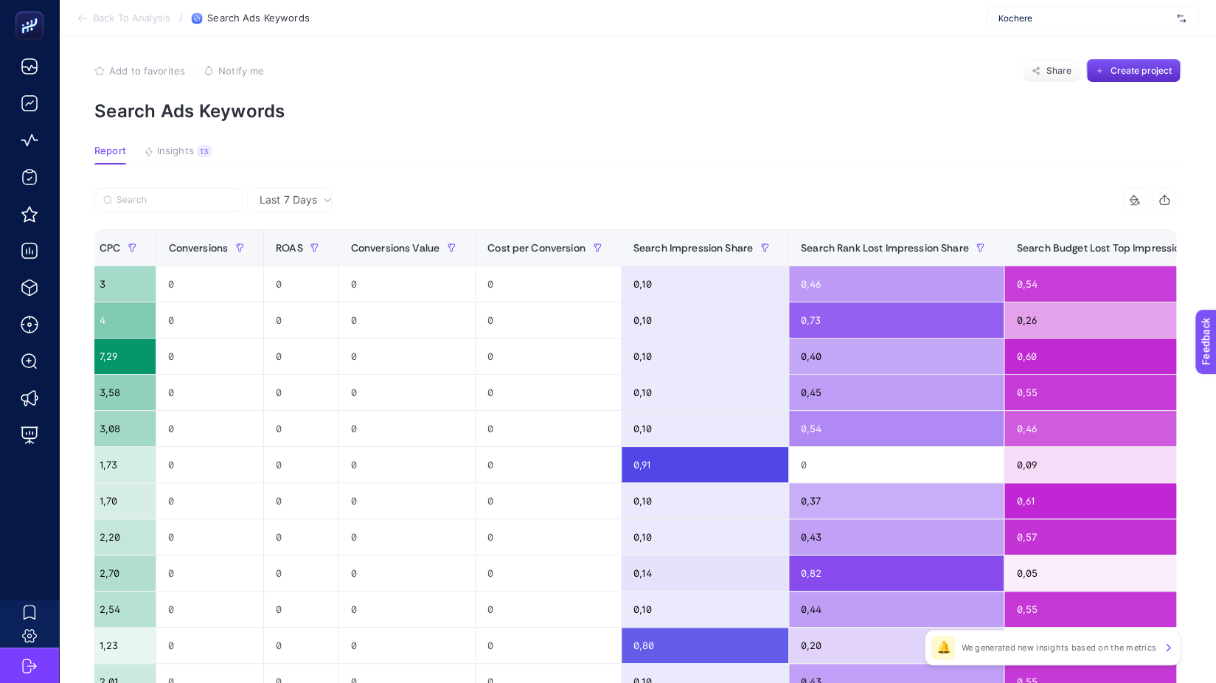
scroll to position [0, 1]
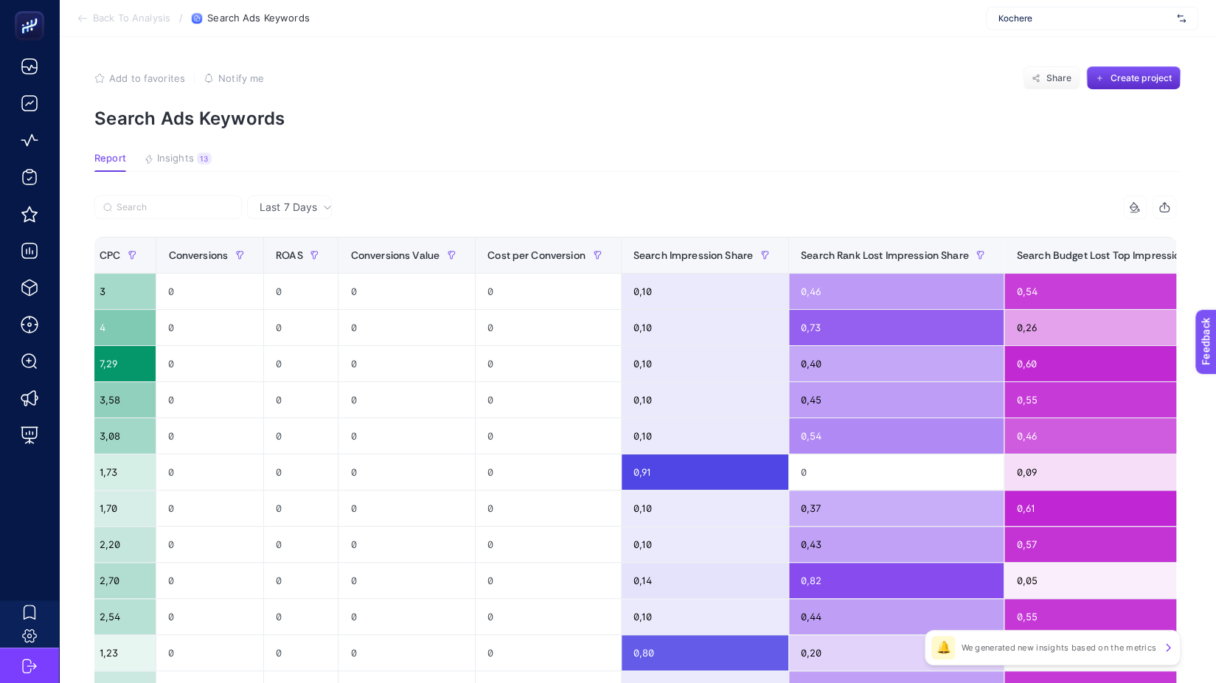
click at [86, 18] on li "Back To Analysis" at bounding box center [124, 19] width 94 height 12
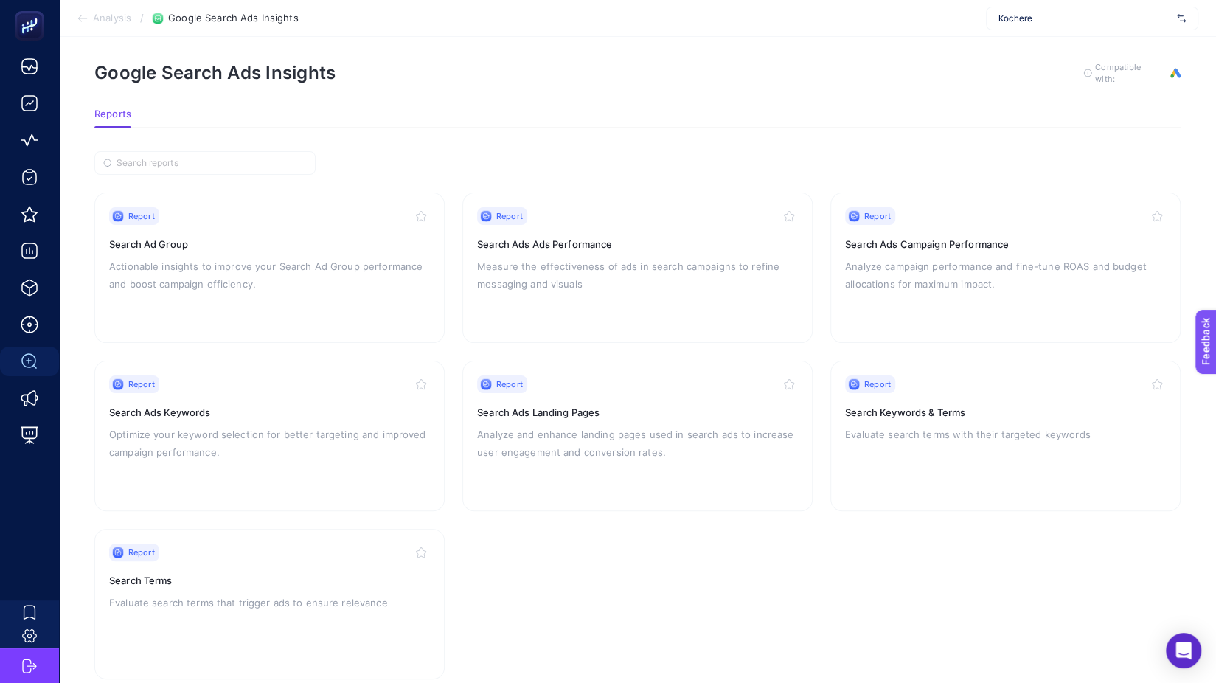
click at [77, 16] on icon at bounding box center [83, 19] width 12 height 12
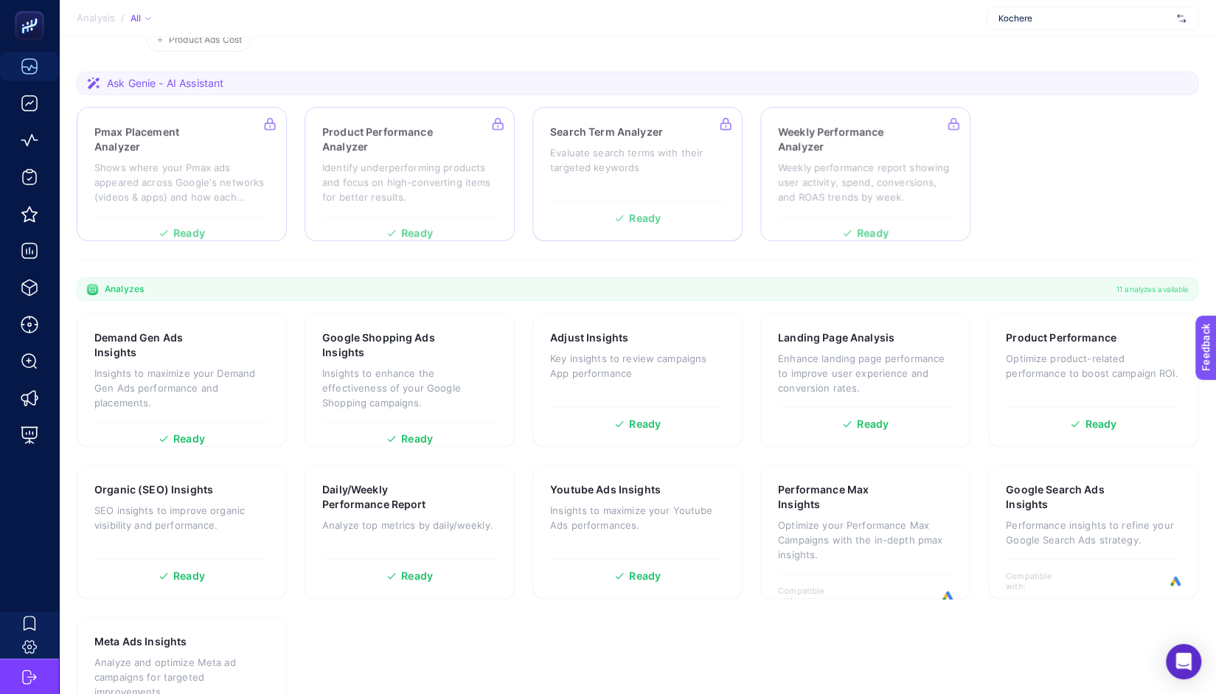
scroll to position [215, 0]
click at [343, 364] on p "Insights to enhance the effectiveness of your Google Shopping campaigns." at bounding box center [409, 386] width 175 height 44
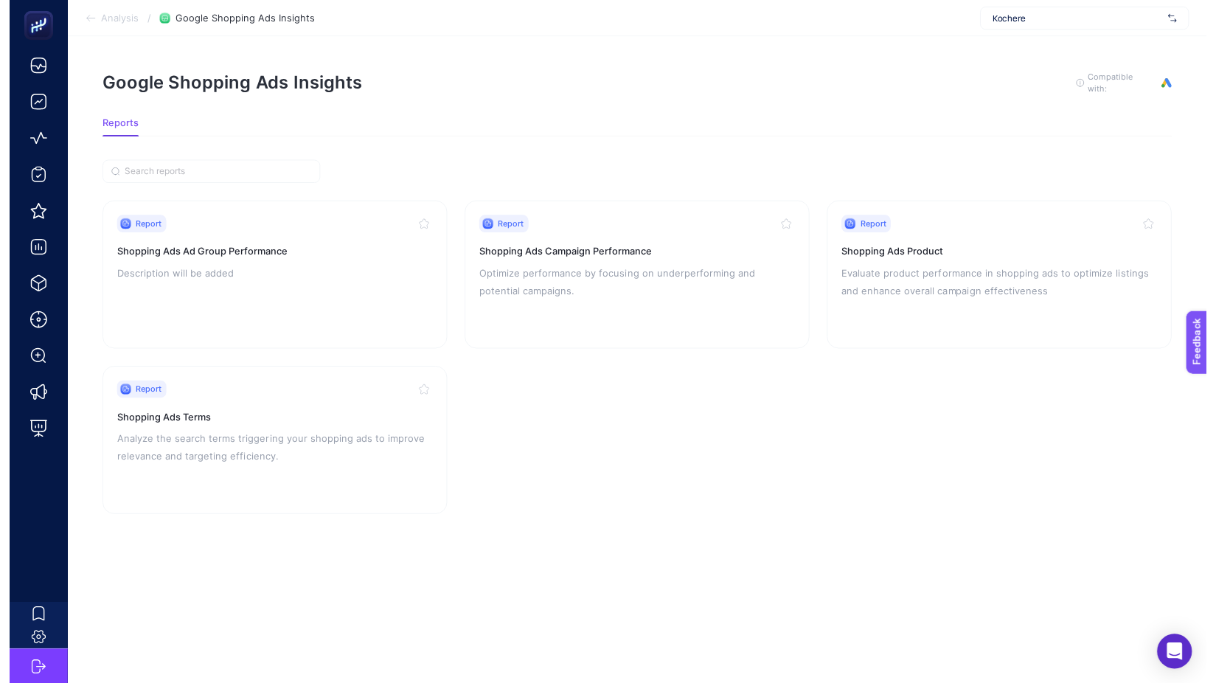
scroll to position [11, 0]
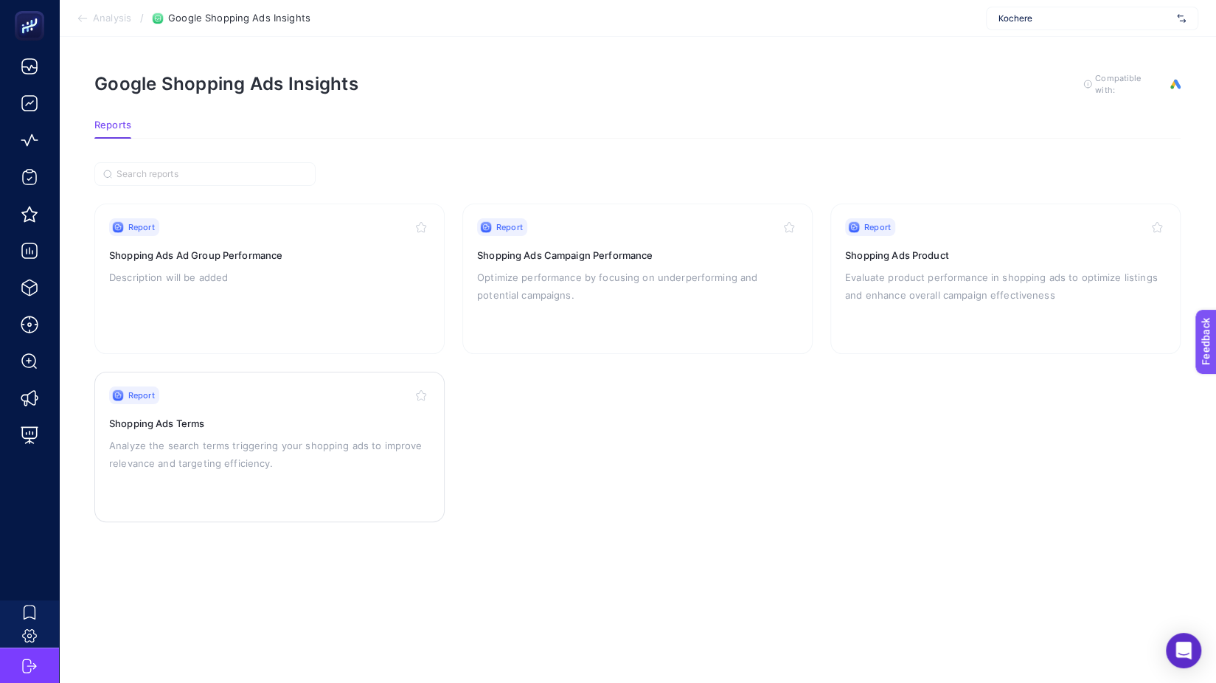
click at [430, 436] on p "Analyze the search terms triggering your shopping ads to improve relevance and …" at bounding box center [269, 453] width 321 height 35
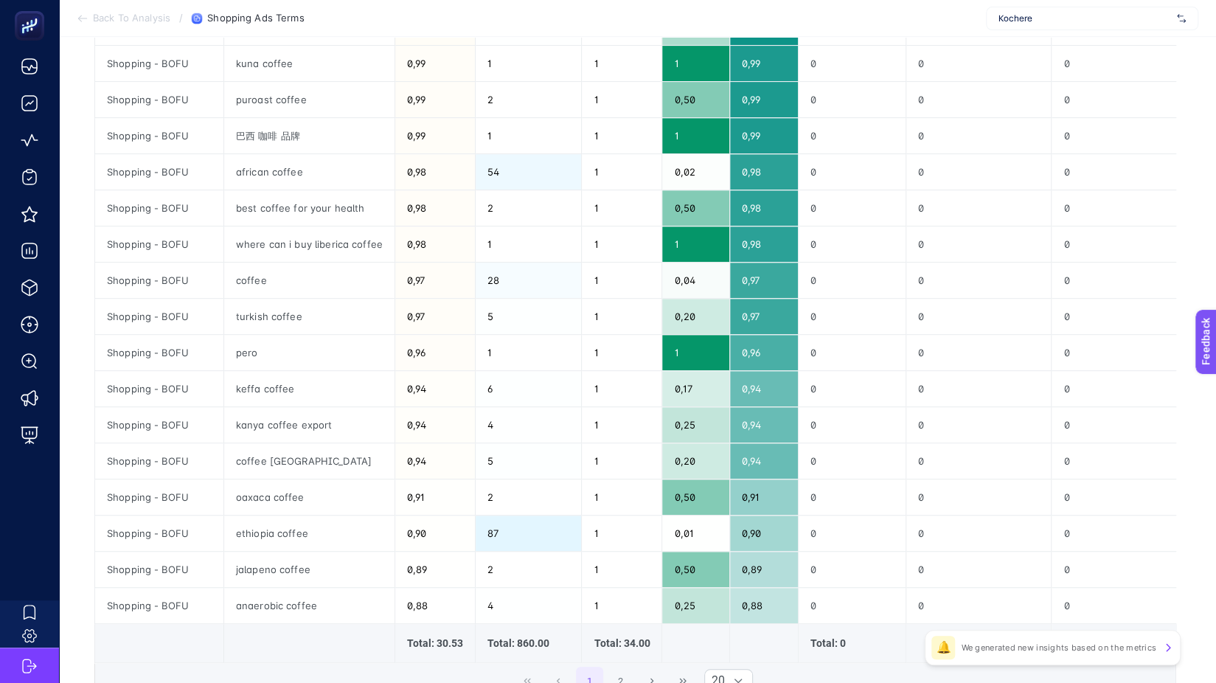
scroll to position [374, 1]
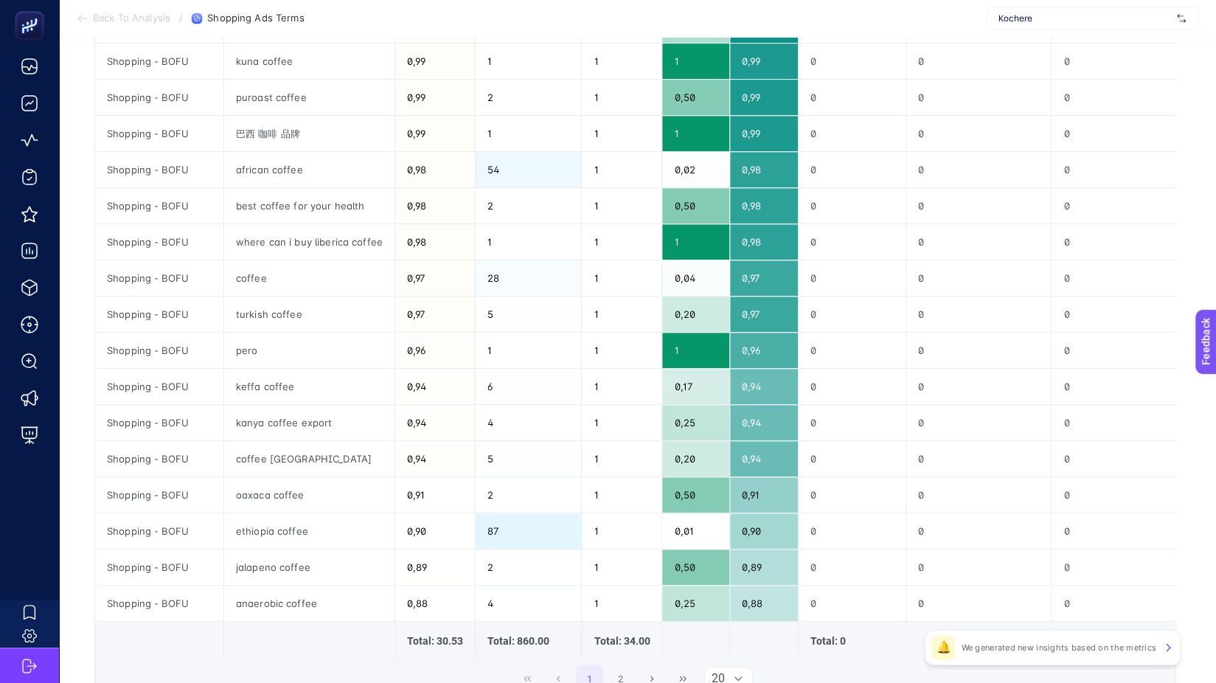
click at [724, 667] on div at bounding box center [738, 678] width 28 height 22
click at [712, 617] on li "50" at bounding box center [719, 623] width 41 height 29
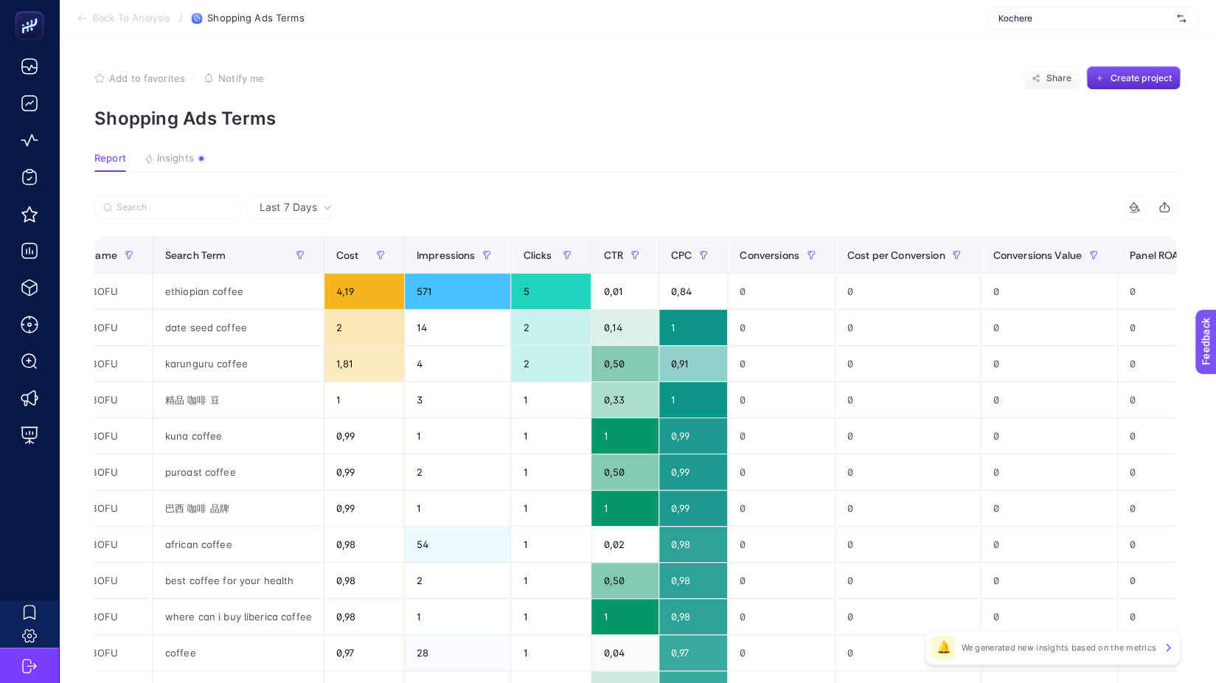
scroll to position [0, 0]
